Goal: Transaction & Acquisition: Book appointment/travel/reservation

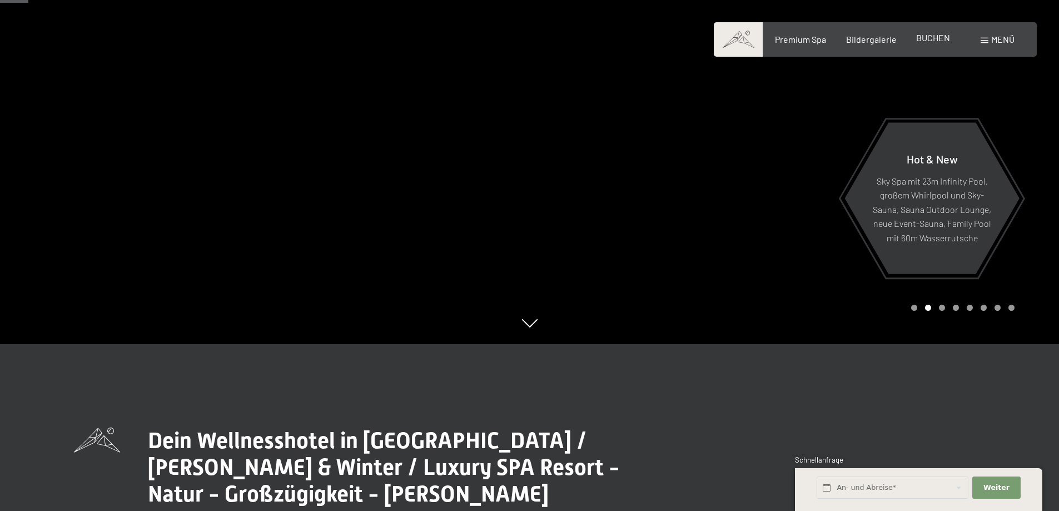
click at [939, 41] on span "BUCHEN" at bounding box center [933, 37] width 34 height 11
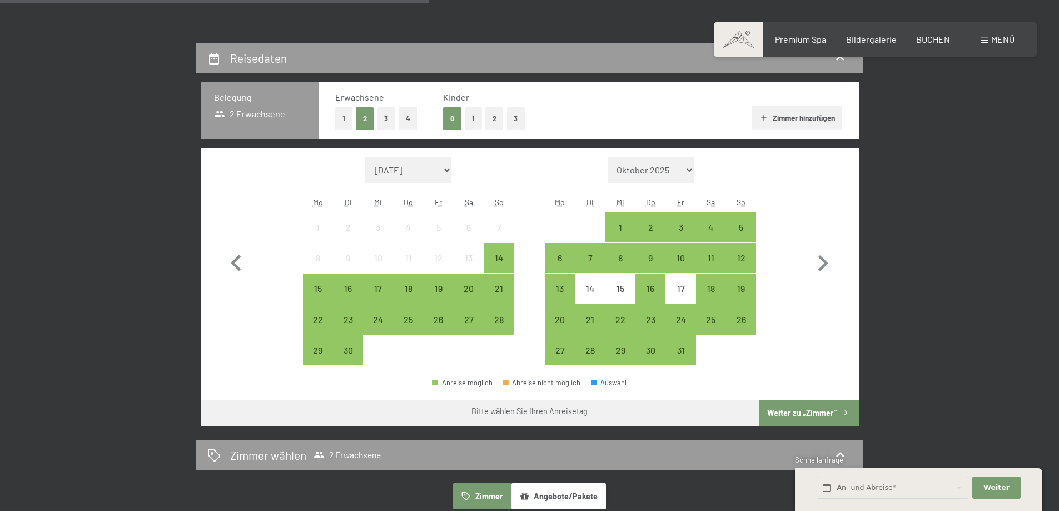
click at [441, 291] on span "Einwilligung Marketing*" at bounding box center [469, 287] width 92 height 11
click at [418, 291] on input "Einwilligung Marketing*" at bounding box center [411, 287] width 11 height 11
click at [348, 319] on div "23" at bounding box center [348, 329] width 28 height 28
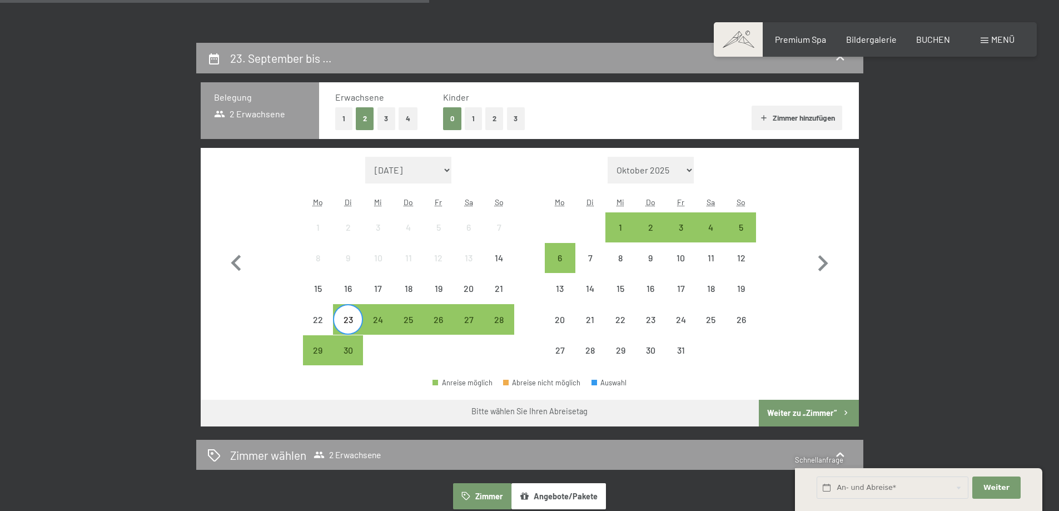
click at [435, 292] on span "Einwilligung Marketing*" at bounding box center [469, 287] width 92 height 11
click at [418, 292] on input "Einwilligung Marketing*" at bounding box center [411, 287] width 11 height 11
click at [438, 285] on span "Einwilligung Marketing*" at bounding box center [469, 287] width 92 height 11
click at [418, 285] on input "Einwilligung Marketing*" at bounding box center [411, 287] width 11 height 11
click at [347, 315] on div "23" at bounding box center [348, 329] width 28 height 28
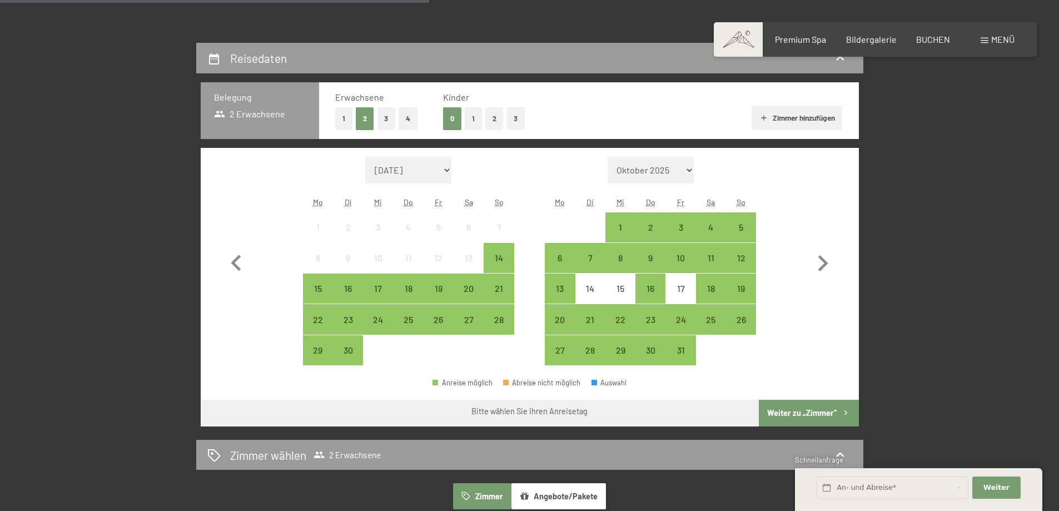
click at [439, 356] on div at bounding box center [439, 350] width 30 height 30
click at [441, 287] on span "Einwilligung Marketing*" at bounding box center [469, 287] width 92 height 11
click at [418, 287] on input "Einwilligung Marketing*" at bounding box center [411, 287] width 11 height 11
click at [436, 285] on span "Einwilligung Marketing*" at bounding box center [469, 287] width 92 height 11
click at [418, 285] on input "Einwilligung Marketing*" at bounding box center [411, 287] width 11 height 11
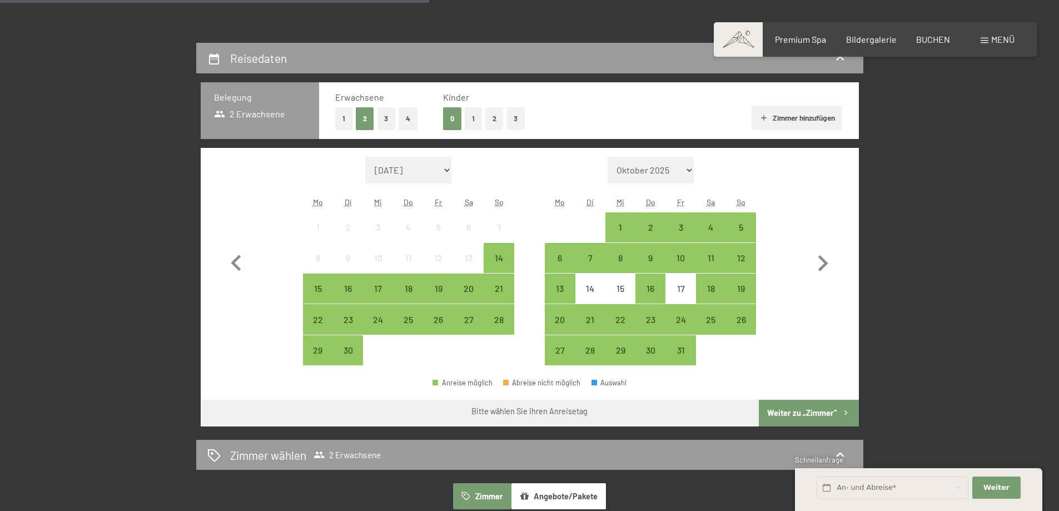
click at [468, 288] on span "Einwilligung Marketing*" at bounding box center [469, 287] width 92 height 11
click at [418, 288] on input "Einwilligung Marketing*" at bounding box center [411, 287] width 11 height 11
click at [586, 288] on div "14" at bounding box center [591, 298] width 28 height 28
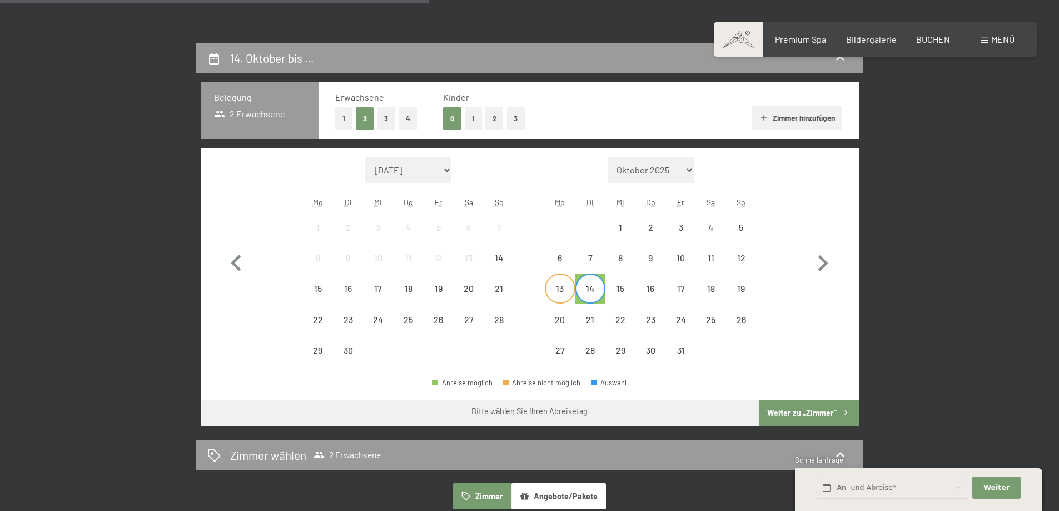
click at [569, 292] on div "13" at bounding box center [560, 298] width 28 height 28
click at [441, 287] on span "Einwilligung Marketing*" at bounding box center [469, 287] width 92 height 11
click at [418, 287] on input "Einwilligung Marketing*" at bounding box center [411, 287] width 11 height 11
click at [441, 287] on span "Einwilligung Marketing*" at bounding box center [469, 287] width 92 height 11
click at [418, 287] on input "Einwilligung Marketing*" at bounding box center [411, 287] width 11 height 11
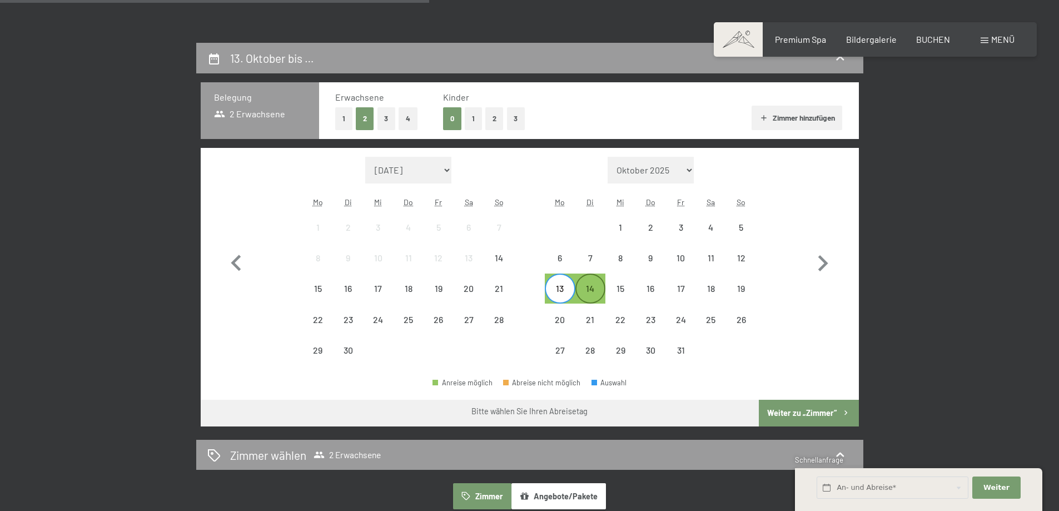
click at [592, 291] on div "14" at bounding box center [591, 298] width 28 height 28
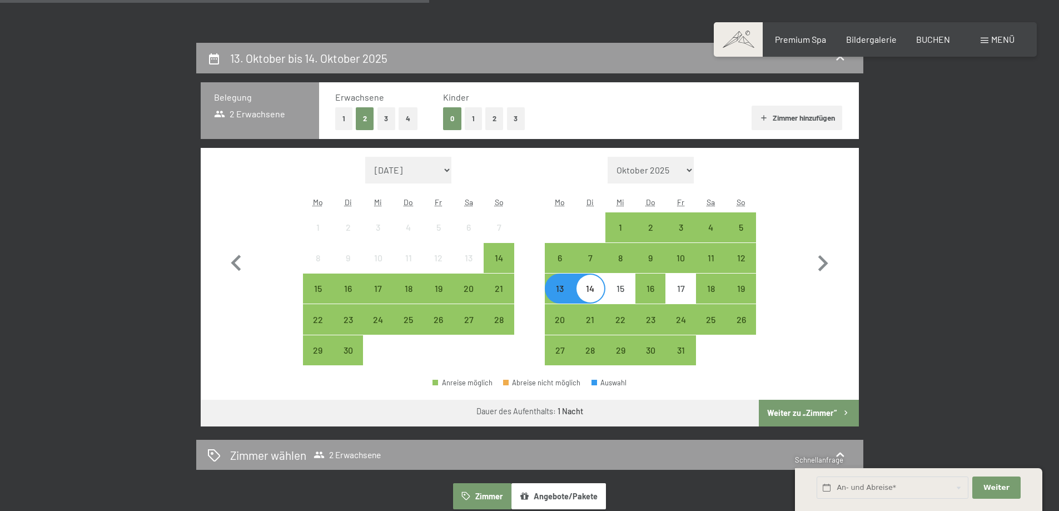
click at [435, 289] on span "Einwilligung Marketing*" at bounding box center [469, 287] width 92 height 11
click at [418, 289] on input "Einwilligung Marketing*" at bounding box center [411, 287] width 11 height 11
click at [378, 256] on div "10" at bounding box center [378, 268] width 28 height 28
click at [492, 251] on div "14" at bounding box center [499, 258] width 28 height 28
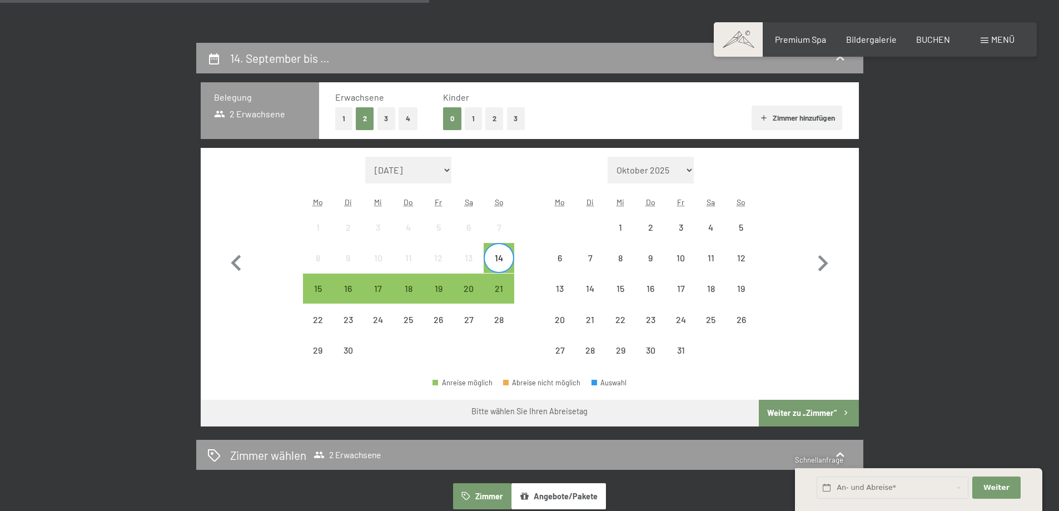
click at [443, 288] on span "Einwilligung Marketing*" at bounding box center [469, 287] width 92 height 11
click at [418, 288] on input "Einwilligung Marketing*" at bounding box center [411, 287] width 11 height 11
click at [414, 291] on div "18" at bounding box center [409, 298] width 28 height 28
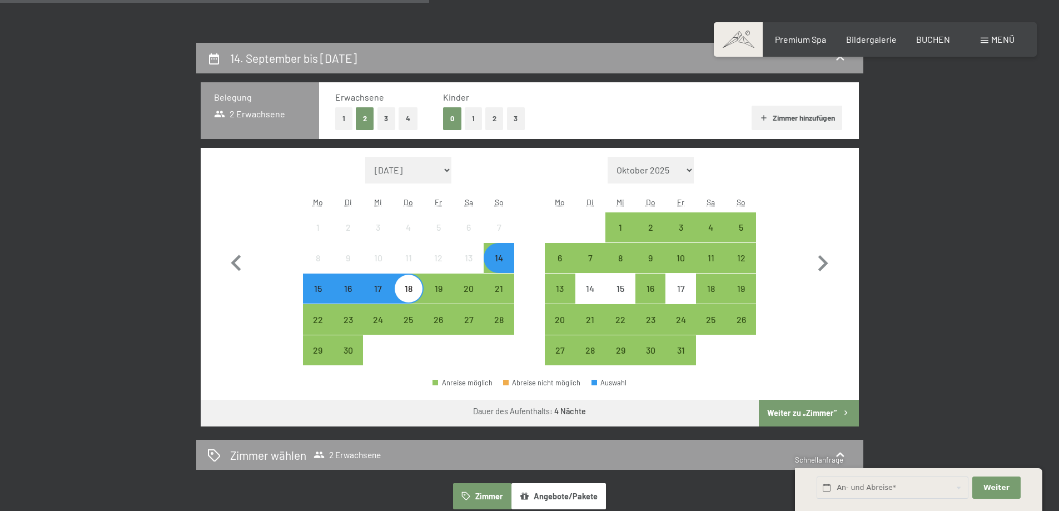
click at [414, 291] on div "18" at bounding box center [409, 298] width 28 height 28
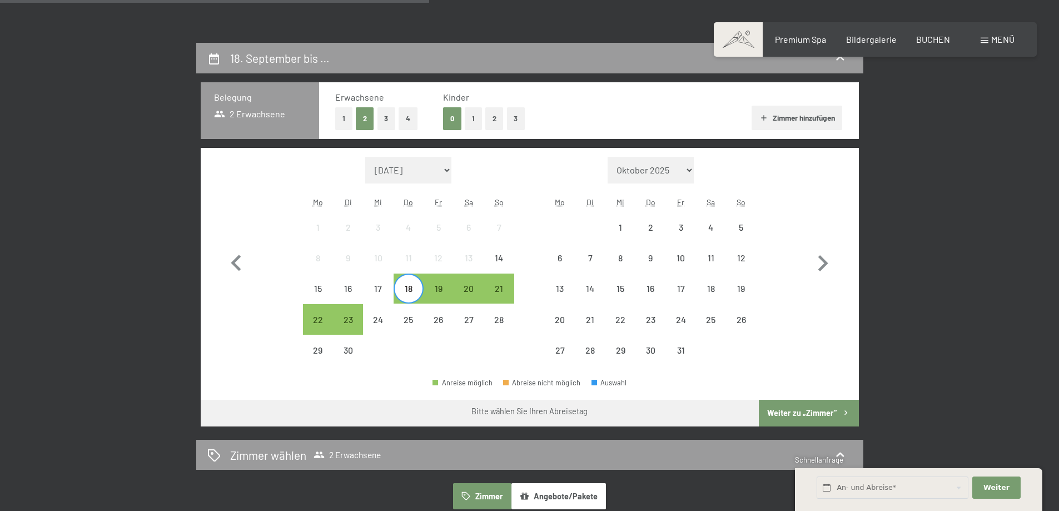
click at [441, 290] on span "Einwilligung Marketing*" at bounding box center [469, 287] width 92 height 11
click at [418, 290] on input "Einwilligung Marketing*" at bounding box center [411, 287] width 11 height 11
click at [439, 290] on span "Einwilligung Marketing*" at bounding box center [469, 287] width 92 height 11
click at [418, 290] on input "Einwilligung Marketing*" at bounding box center [411, 287] width 11 height 11
click at [439, 290] on span "Einwilligung Marketing*" at bounding box center [469, 287] width 92 height 11
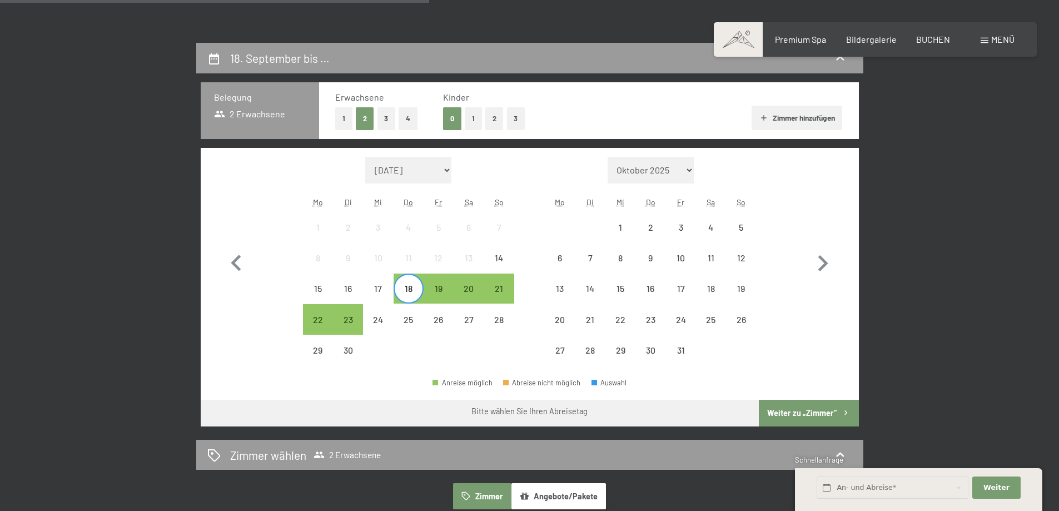
click at [418, 290] on input "Einwilligung Marketing*" at bounding box center [411, 287] width 11 height 11
click at [386, 288] on div "17" at bounding box center [378, 298] width 28 height 28
click at [436, 291] on span "Einwilligung Marketing*" at bounding box center [469, 287] width 92 height 11
click at [418, 291] on input "Einwilligung Marketing*" at bounding box center [411, 287] width 11 height 11
click at [441, 287] on span "Einwilligung Marketing*" at bounding box center [469, 287] width 92 height 11
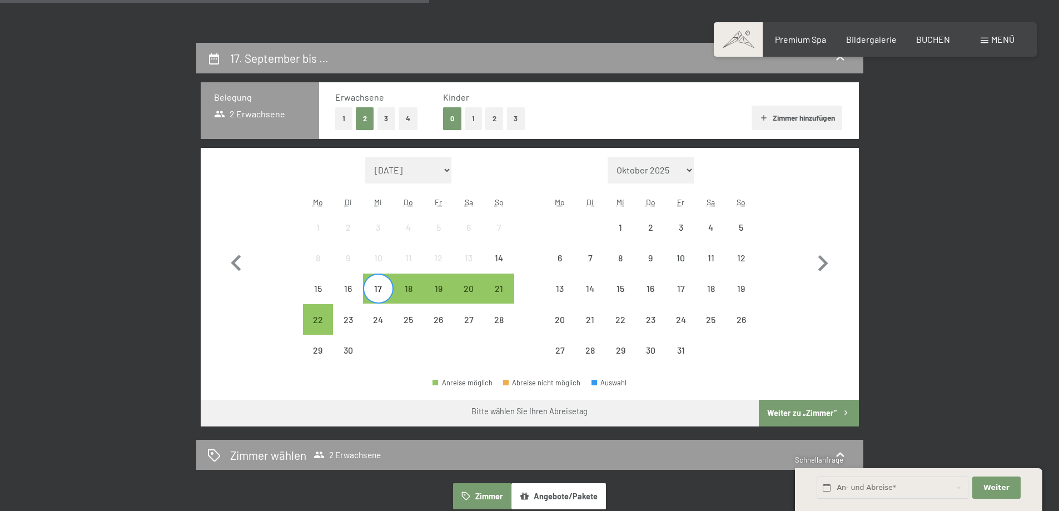
click at [418, 287] on input "Einwilligung Marketing*" at bounding box center [411, 287] width 11 height 11
click at [441, 287] on span "Einwilligung Marketing*" at bounding box center [469, 287] width 92 height 11
click at [418, 287] on input "Einwilligung Marketing*" at bounding box center [411, 287] width 11 height 11
click at [477, 289] on span "Einwilligung Marketing*" at bounding box center [469, 287] width 92 height 11
click at [418, 289] on input "Einwilligung Marketing*" at bounding box center [411, 287] width 11 height 11
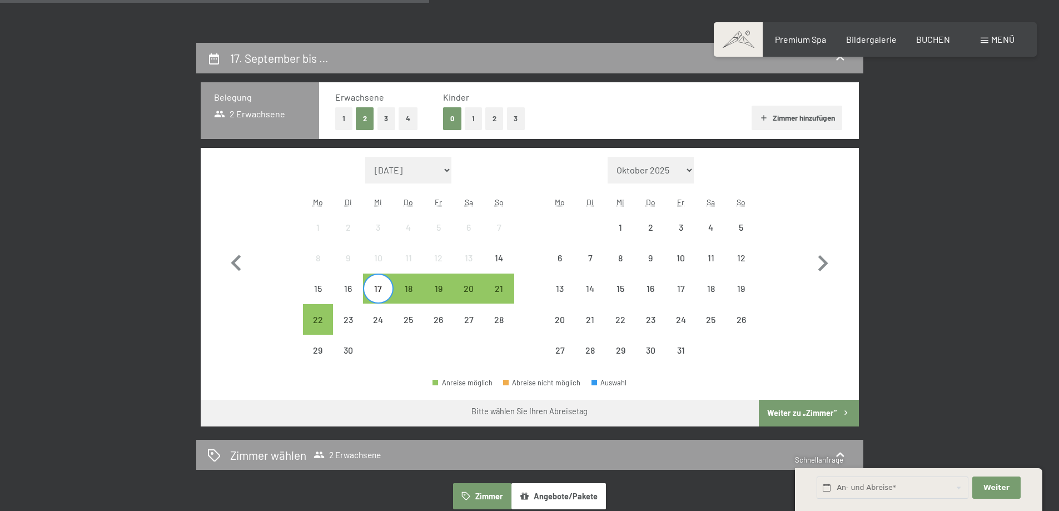
click at [502, 290] on span "Einwilligung Marketing*" at bounding box center [469, 287] width 92 height 11
click at [418, 290] on input "Einwilligung Marketing*" at bounding box center [411, 287] width 11 height 11
click at [379, 291] on div "17" at bounding box center [378, 298] width 28 height 28
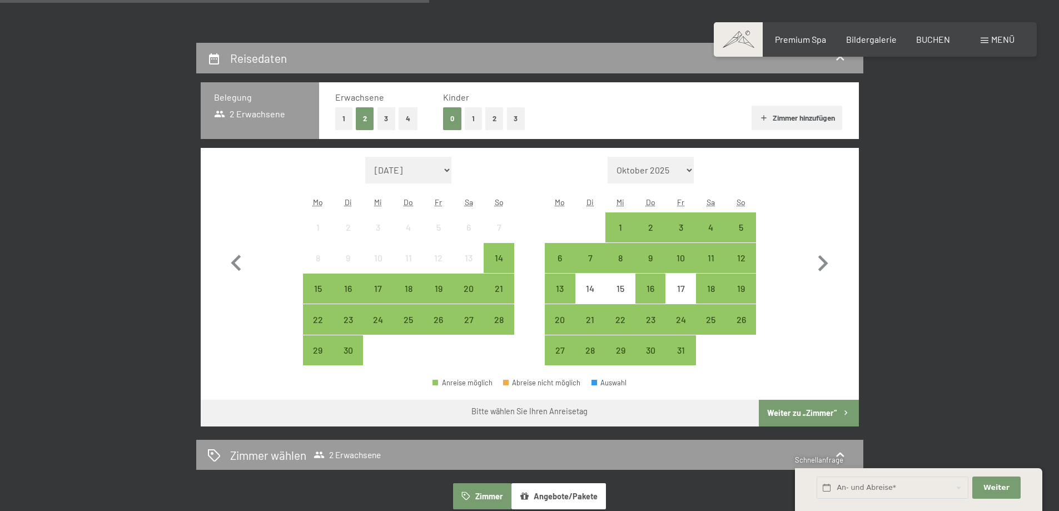
click at [437, 286] on span "Einwilligung Marketing*" at bounding box center [469, 287] width 92 height 11
click at [418, 286] on input "Einwilligung Marketing*" at bounding box center [411, 287] width 11 height 11
checkbox input "false"
click at [242, 255] on icon "button" at bounding box center [236, 263] width 32 height 32
click at [823, 263] on icon "button" at bounding box center [823, 263] width 32 height 32
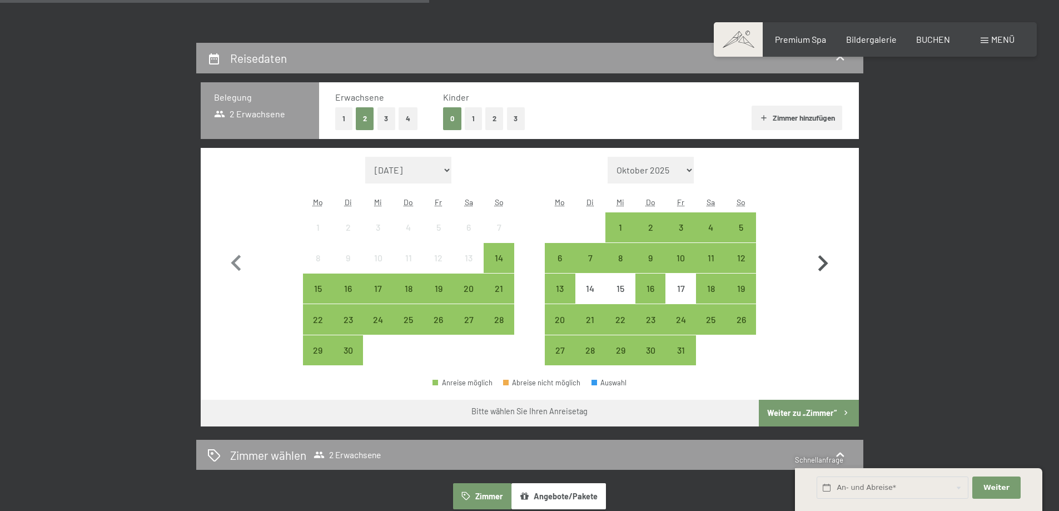
select select "2025-10-01"
select select "2025-11-01"
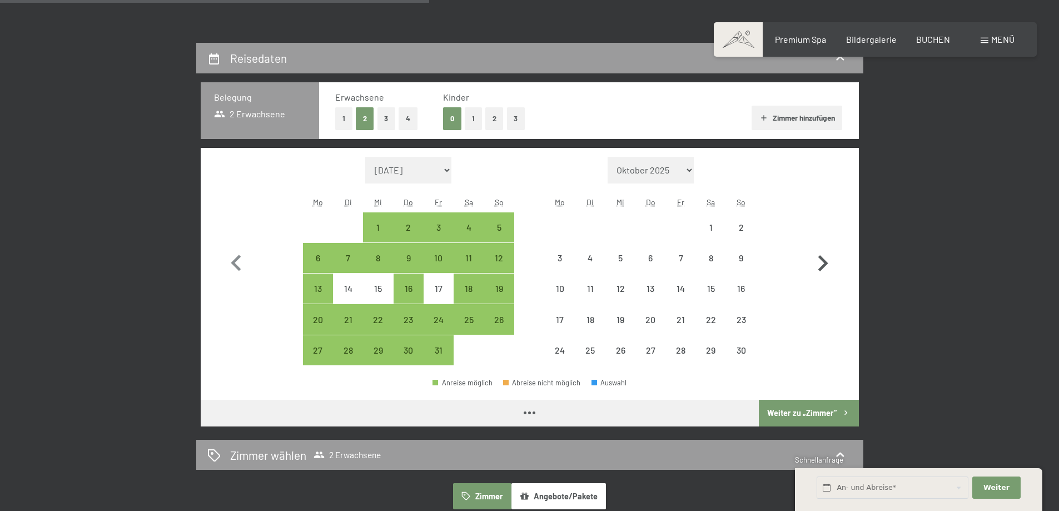
click at [823, 263] on icon "button" at bounding box center [823, 263] width 32 height 32
select select "2025-11-01"
select select "2025-12-01"
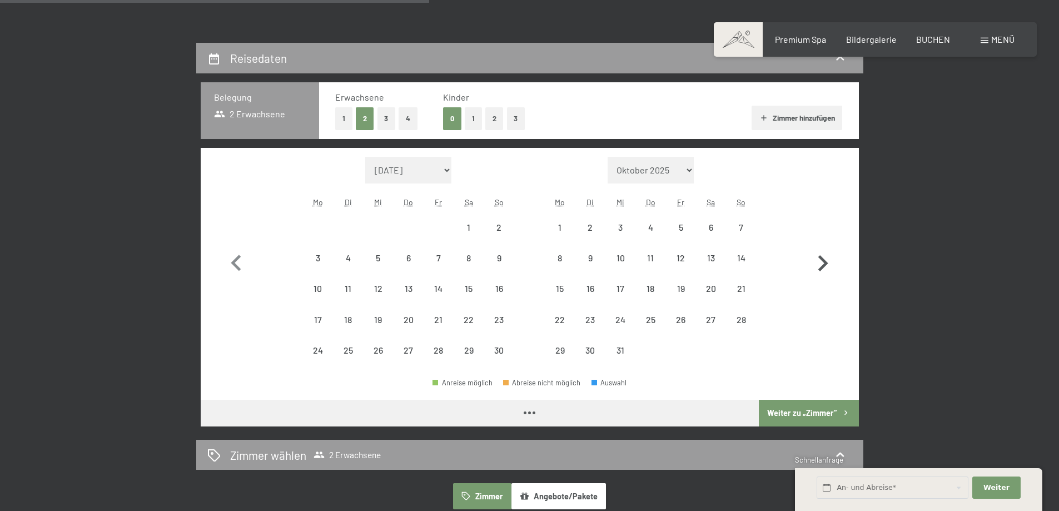
select select "2025-11-01"
select select "2025-12-01"
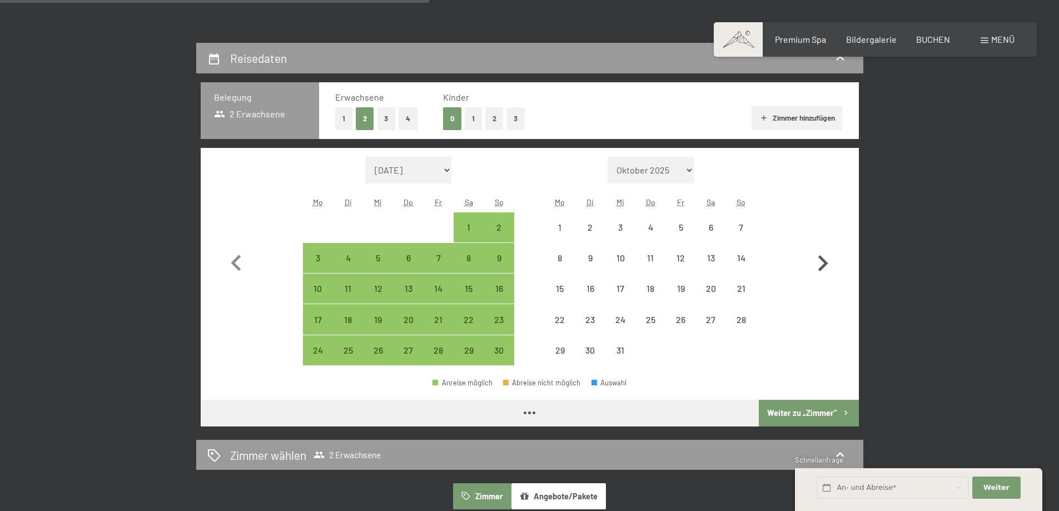
click at [823, 263] on icon "button" at bounding box center [823, 263] width 32 height 32
select select "2025-12-01"
select select "2026-01-01"
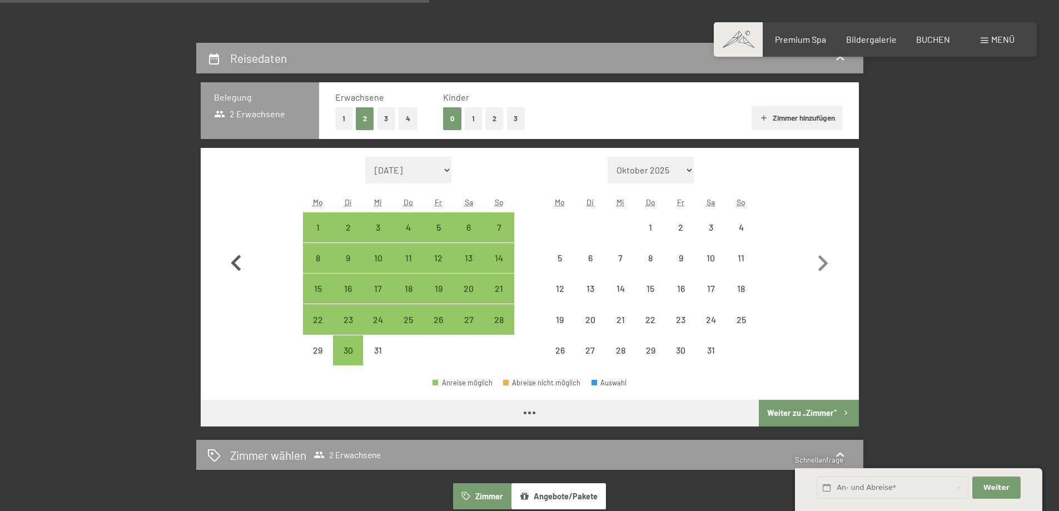
select select "2025-12-01"
select select "2026-01-01"
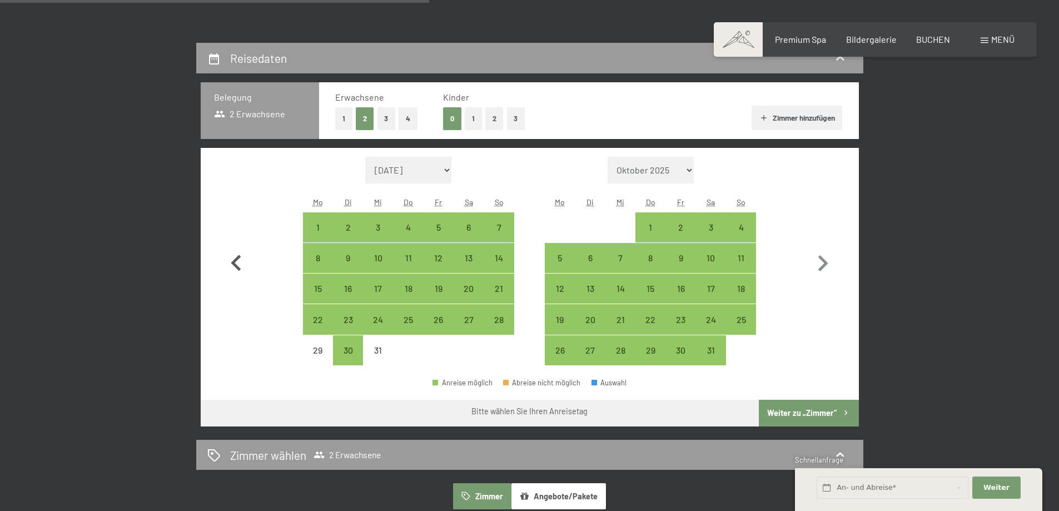
click at [239, 264] on icon "button" at bounding box center [236, 263] width 32 height 32
select select "2025-11-01"
select select "2025-12-01"
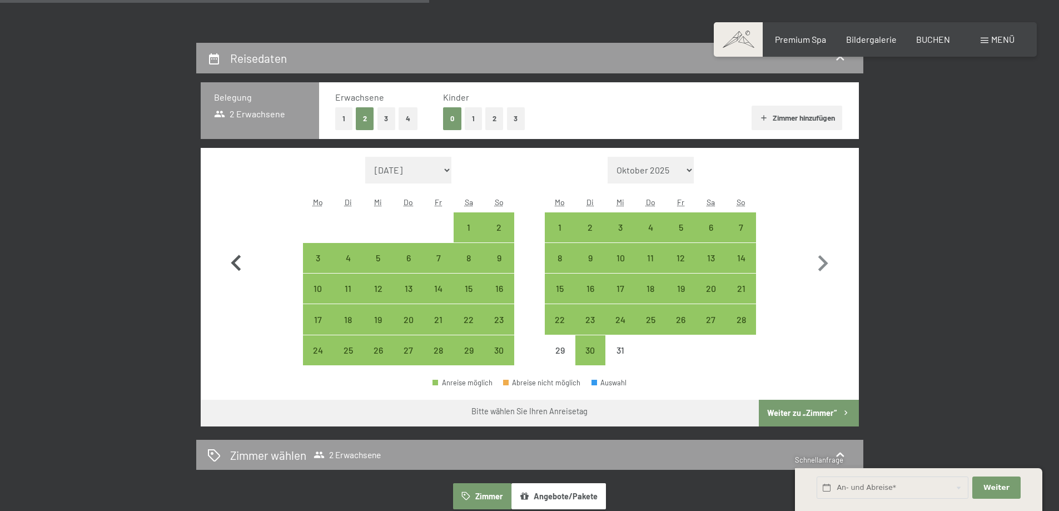
click at [239, 264] on icon "button" at bounding box center [236, 263] width 32 height 32
select select "2025-10-01"
select select "2025-11-01"
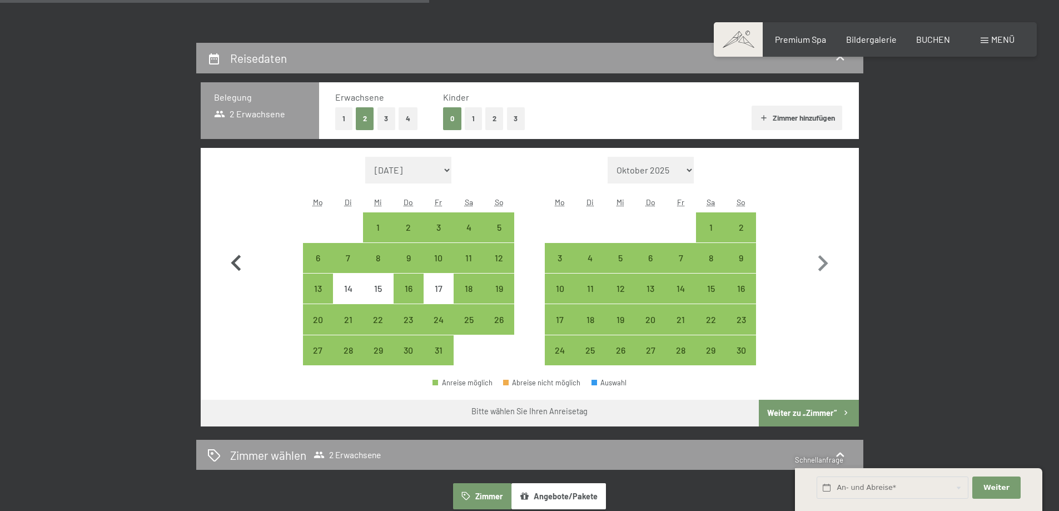
click at [239, 264] on icon "button" at bounding box center [236, 263] width 32 height 32
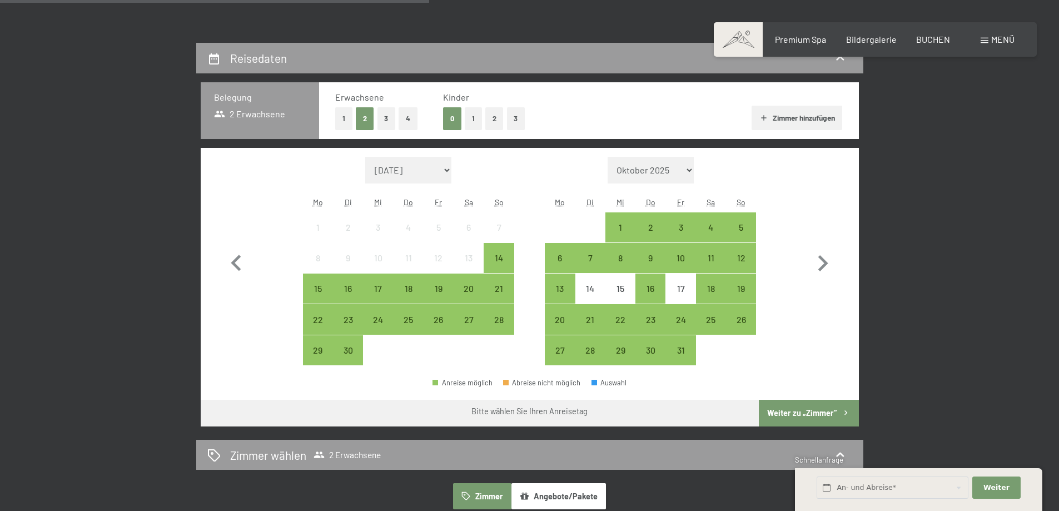
click at [436, 287] on span "Einwilligung Marketing*" at bounding box center [469, 287] width 92 height 11
click at [418, 287] on input "Einwilligung Marketing*" at bounding box center [411, 287] width 11 height 11
click at [355, 322] on div "23" at bounding box center [348, 329] width 28 height 28
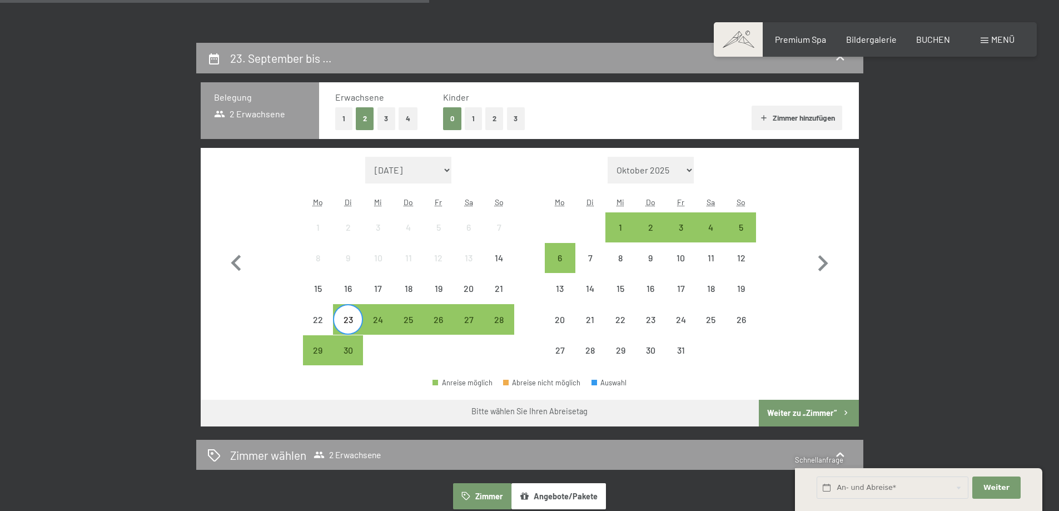
click at [354, 322] on div "23" at bounding box center [348, 329] width 28 height 28
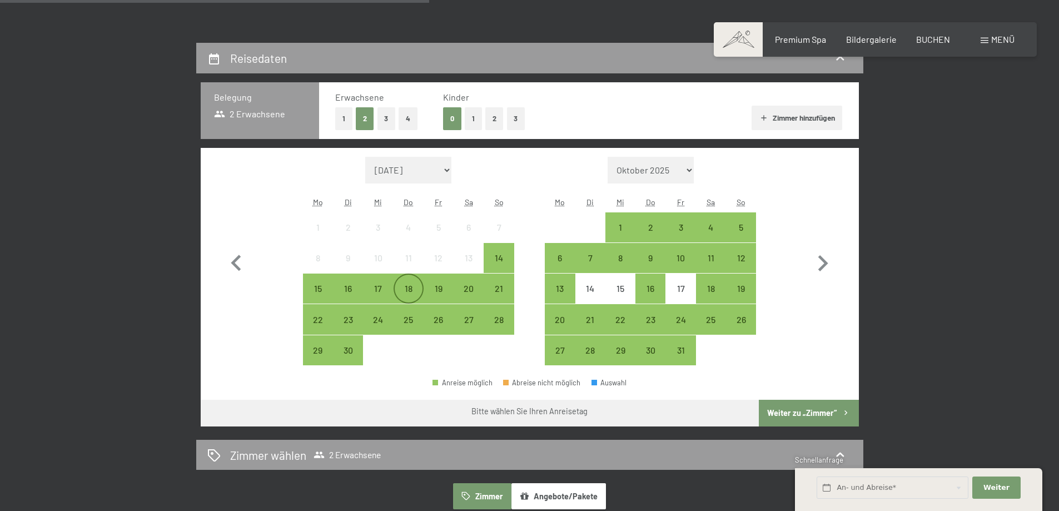
click at [411, 289] on div "18" at bounding box center [409, 298] width 28 height 28
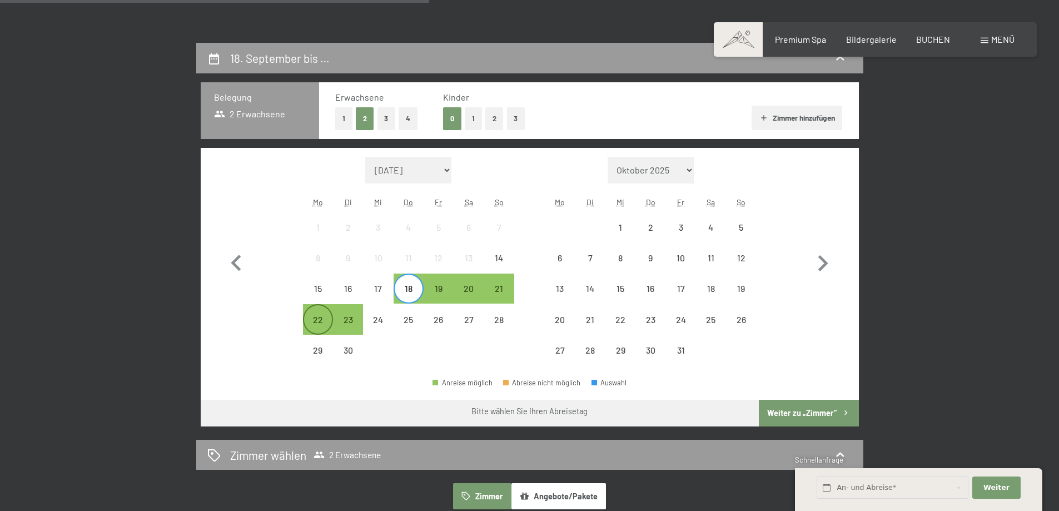
click at [320, 316] on div "22" at bounding box center [318, 329] width 28 height 28
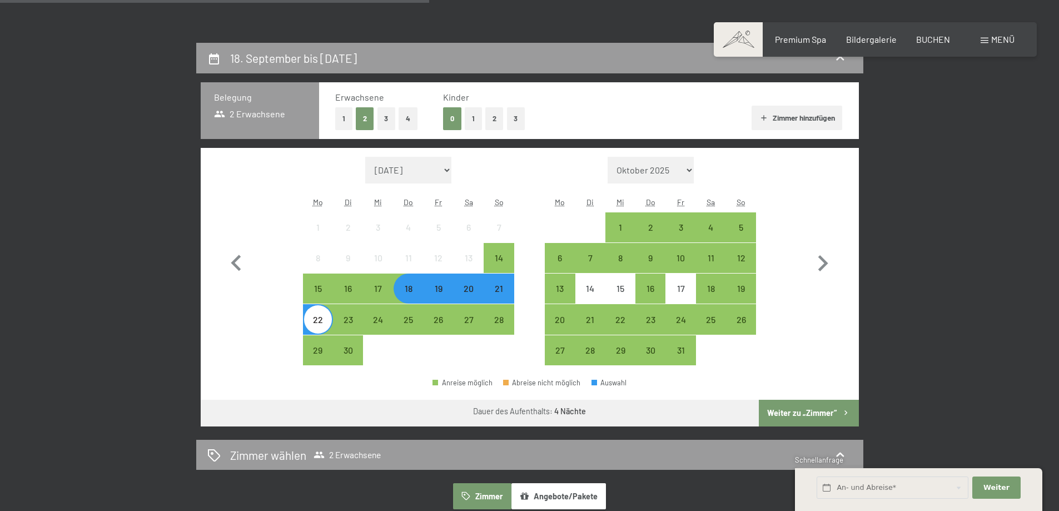
click at [468, 289] on span "Einwilligung Marketing*" at bounding box center [469, 287] width 92 height 11
click at [418, 289] on input "Einwilligung Marketing*" at bounding box center [411, 287] width 11 height 11
click at [468, 289] on span "Einwilligung Marketing*" at bounding box center [469, 287] width 92 height 11
click at [418, 289] on input "Einwilligung Marketing*" at bounding box center [411, 287] width 11 height 11
click at [505, 289] on div "21" at bounding box center [499, 298] width 28 height 28
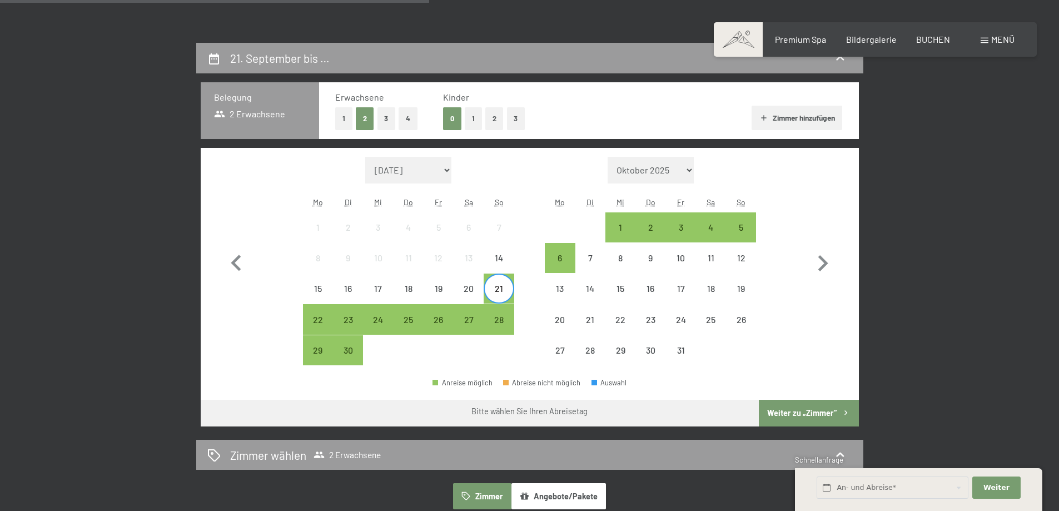
click at [497, 289] on span "Einwilligung Marketing*" at bounding box center [469, 287] width 92 height 11
click at [418, 289] on input "Einwilligung Marketing*" at bounding box center [411, 287] width 11 height 11
checkbox input "false"
click at [405, 321] on div "25" at bounding box center [409, 329] width 28 height 28
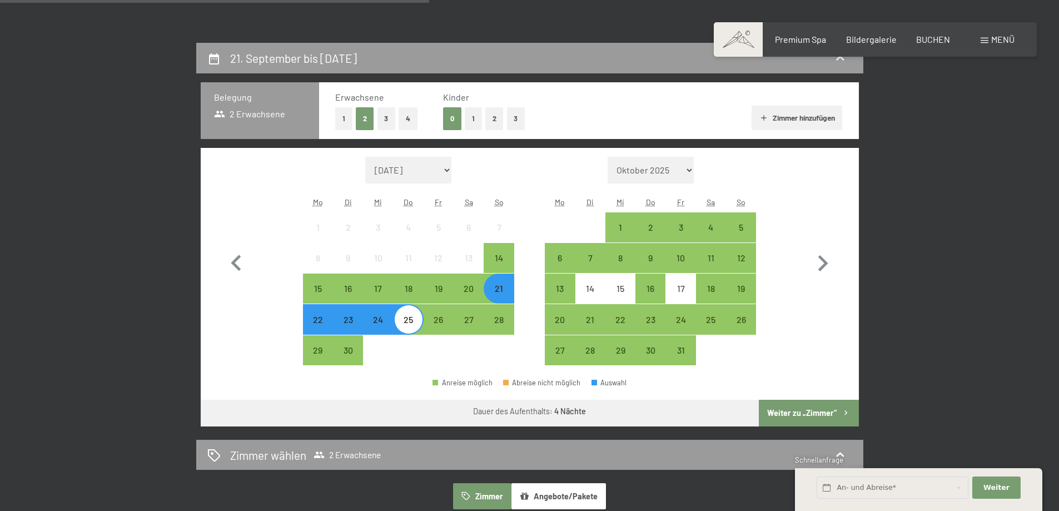
click at [817, 415] on button "Weiter zu „Zimmer“" at bounding box center [809, 413] width 100 height 27
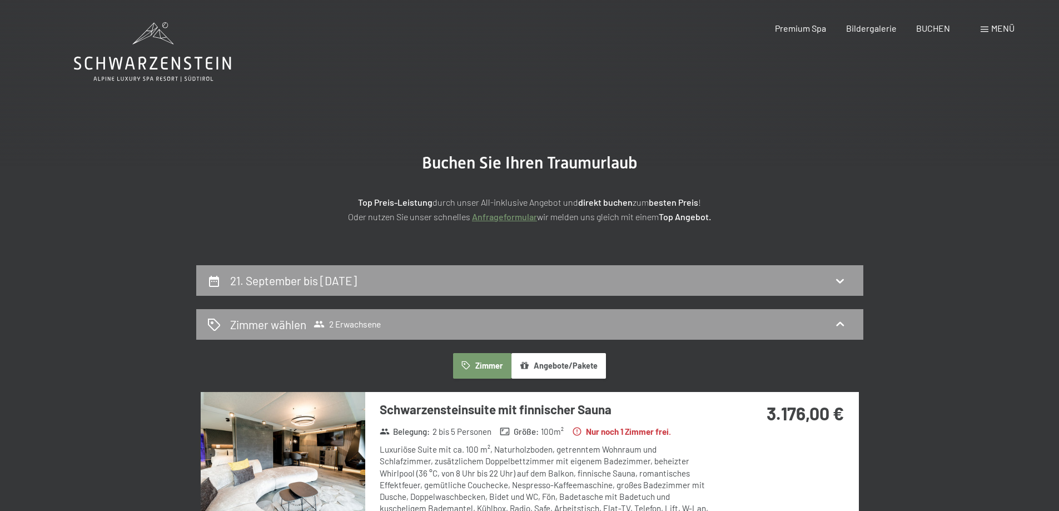
click at [541, 355] on button "Angebote/Pakete" at bounding box center [559, 366] width 95 height 26
